Goal: Information Seeking & Learning: Learn about a topic

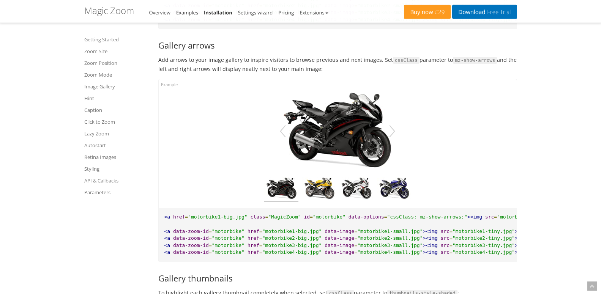
scroll to position [2982, 0]
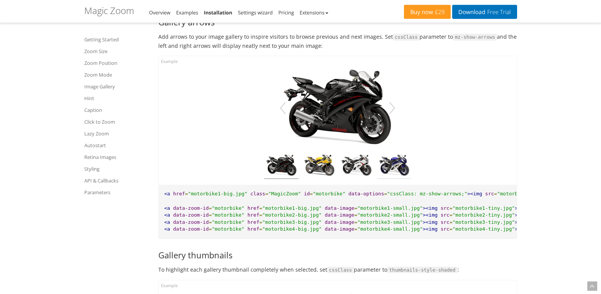
click at [398, 171] on img at bounding box center [394, 166] width 34 height 25
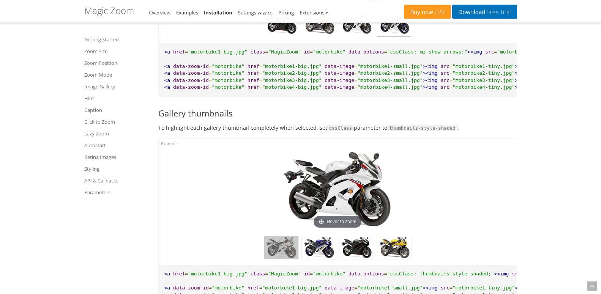
scroll to position [3137, 0]
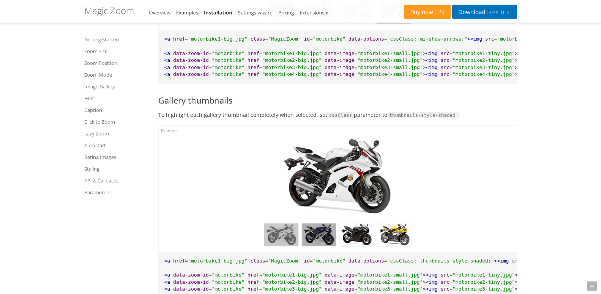
click at [319, 247] on img at bounding box center [319, 235] width 34 height 23
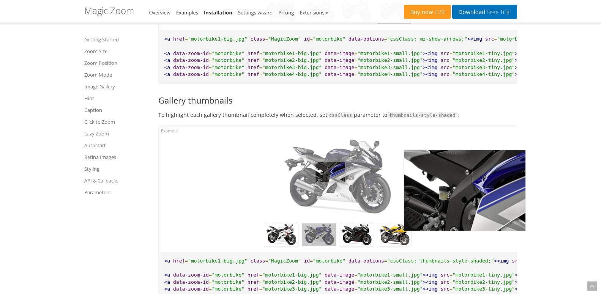
click at [330, 185] on img at bounding box center [338, 177] width 122 height 81
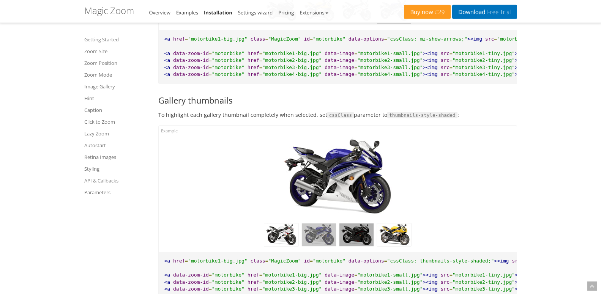
click at [356, 247] on img at bounding box center [357, 235] width 34 height 23
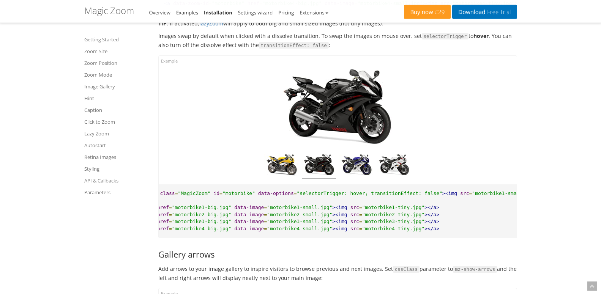
scroll to position [0, 0]
